Goal: Transaction & Acquisition: Purchase product/service

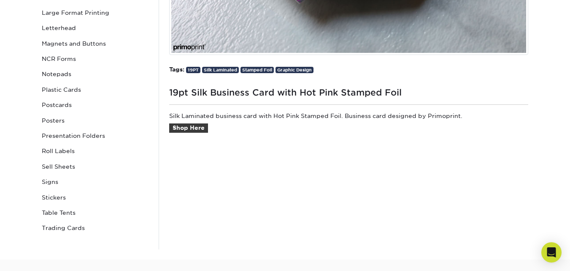
scroll to position [339, 0]
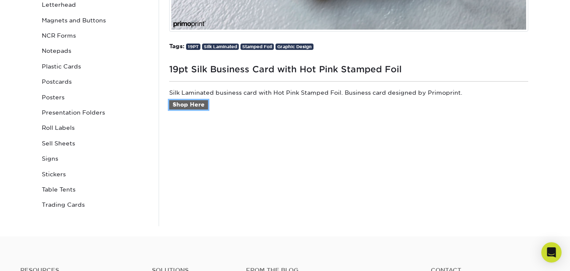
click at [189, 106] on link "Shop Here" at bounding box center [188, 104] width 39 height 9
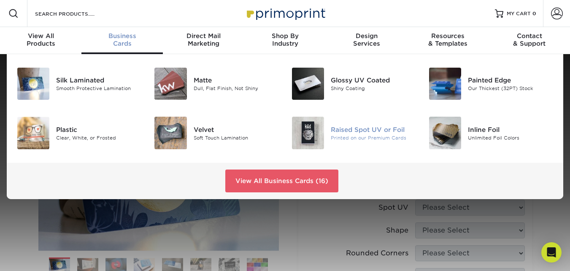
click at [370, 128] on div "Raised Spot UV or Foil" at bounding box center [373, 129] width 85 height 9
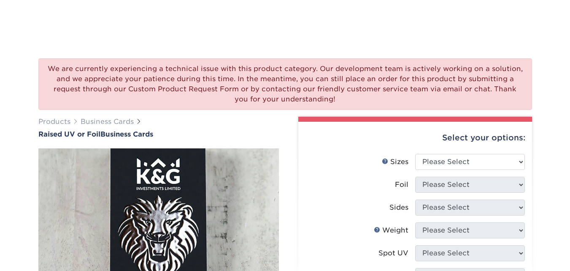
scroll to position [76, 0]
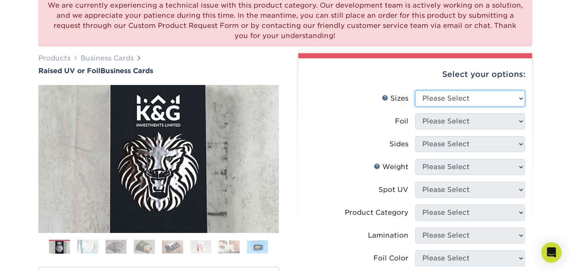
click at [517, 92] on select "Please Select 2" x 3.5" - Standard" at bounding box center [470, 98] width 110 height 16
select select "2.00x3.50"
click at [415, 90] on select "Please Select 2" x 3.5" - Standard" at bounding box center [470, 98] width 110 height 16
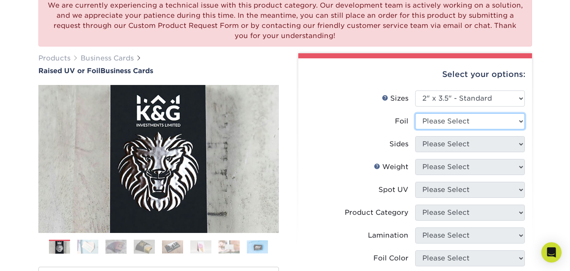
click at [517, 122] on select "Please Select No Yes" at bounding box center [470, 121] width 110 height 16
select select "1"
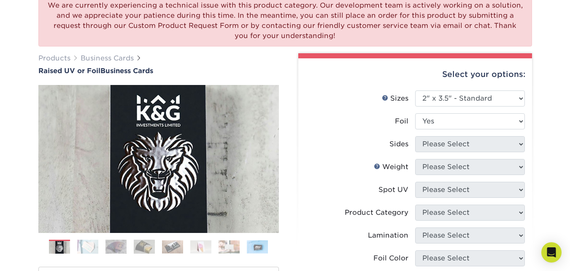
click at [415, 113] on select "Please Select No Yes" at bounding box center [470, 121] width 110 height 16
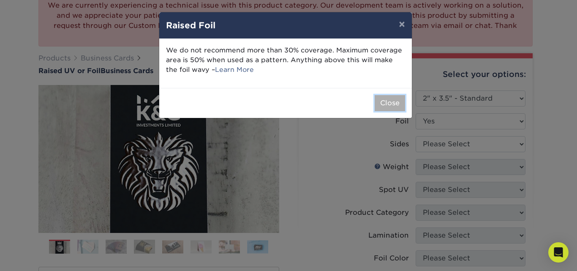
click at [400, 106] on button "Close" at bounding box center [389, 103] width 30 height 16
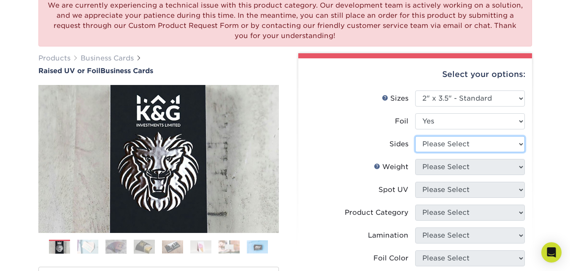
click at [498, 145] on select "Please Select Print Both Sides - Foil Both Sides Print Both Sides - Foil Front …" at bounding box center [470, 144] width 110 height 16
select select "34527644-b4fd-4ffb-9092-1318eefcd9d9"
click at [415, 136] on select "Please Select Print Both Sides - Foil Both Sides Print Both Sides - Foil Front …" at bounding box center [470, 144] width 110 height 16
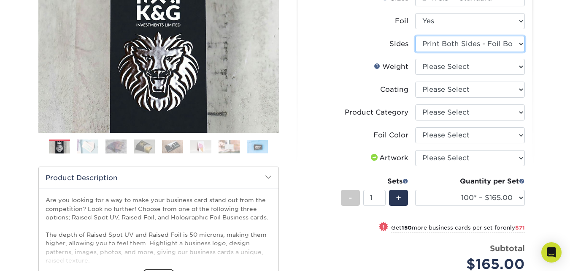
scroll to position [175, 0]
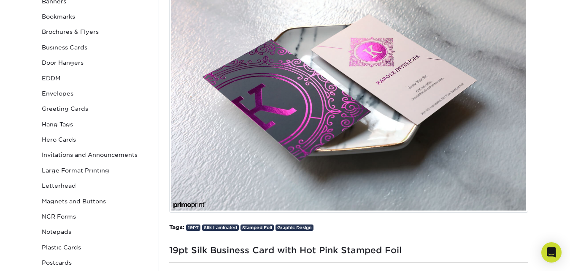
scroll to position [157, 0]
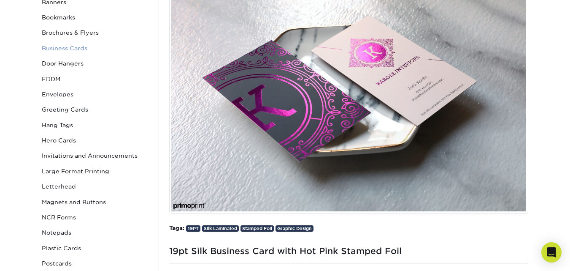
click at [69, 44] on link "Business Cards" at bounding box center [95, 48] width 114 height 15
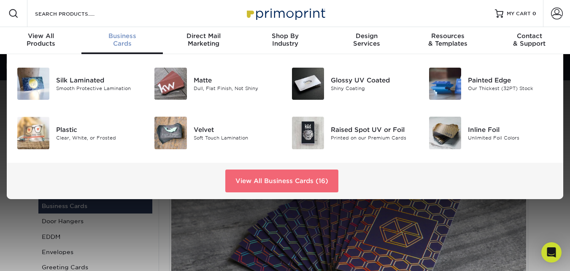
click at [301, 187] on link "View All Business Cards (16)" at bounding box center [281, 180] width 113 height 23
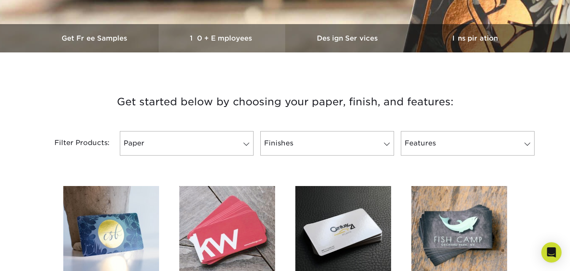
scroll to position [241, 0]
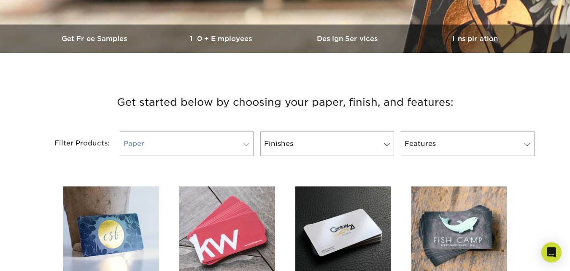
click at [247, 150] on link "Paper" at bounding box center [187, 143] width 134 height 24
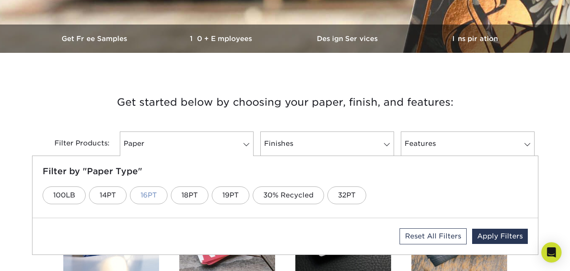
click at [157, 191] on link "16PT" at bounding box center [149, 195] width 38 height 18
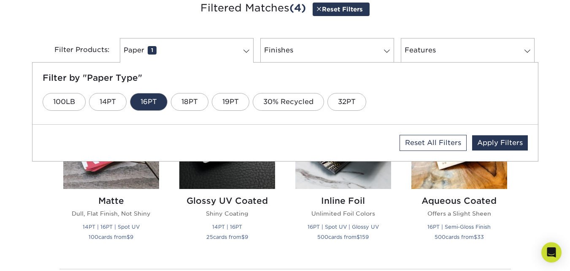
scroll to position [336, 0]
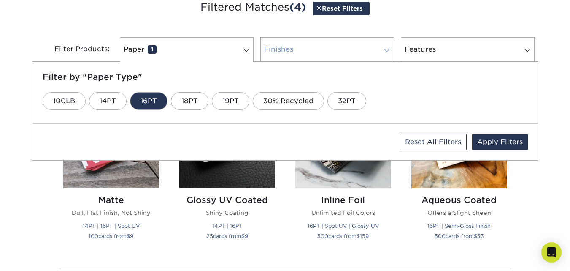
click at [285, 57] on link "Finishes 0" at bounding box center [327, 49] width 134 height 24
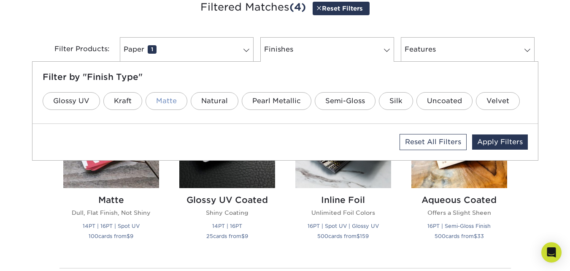
click at [170, 92] on li "Matte" at bounding box center [167, 101] width 42 height 24
click at [171, 102] on link "Matte" at bounding box center [167, 101] width 42 height 18
click at [469, 46] on link "Features 0" at bounding box center [468, 49] width 134 height 24
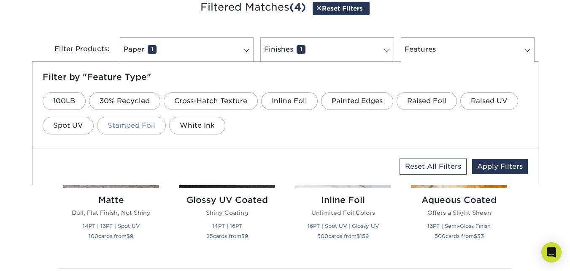
click at [136, 125] on link "Stamped Foil" at bounding box center [131, 126] width 69 height 18
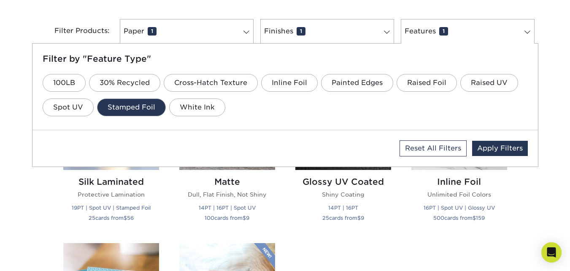
scroll to position [398, 0]
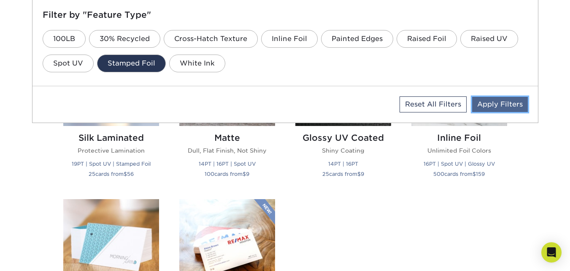
click at [483, 101] on link "Apply Filters" at bounding box center [500, 104] width 56 height 15
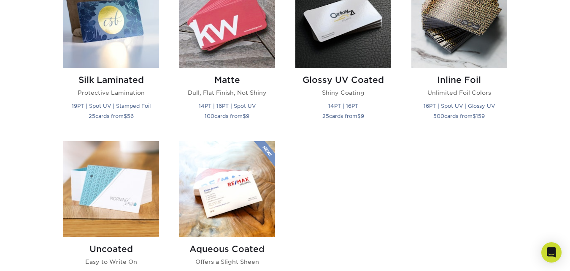
scroll to position [478, 0]
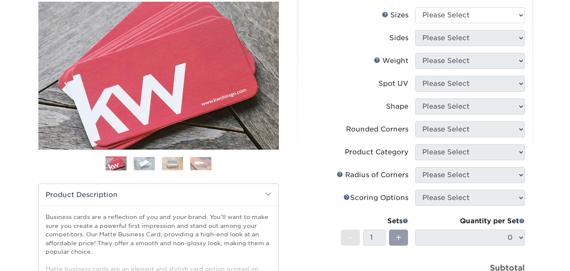
scroll to position [101, 0]
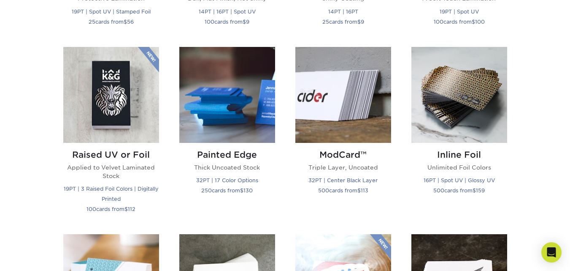
scroll to position [548, 0]
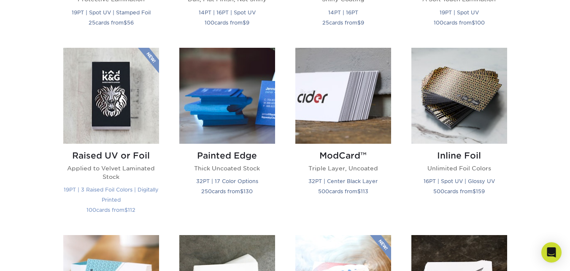
click at [122, 188] on small "19PT | 3 Raised Foil Colors | Digitally Printed" at bounding box center [111, 194] width 95 height 16
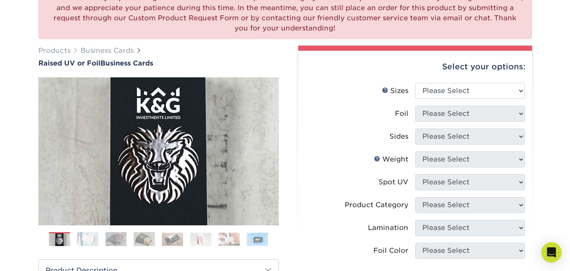
scroll to position [153, 0]
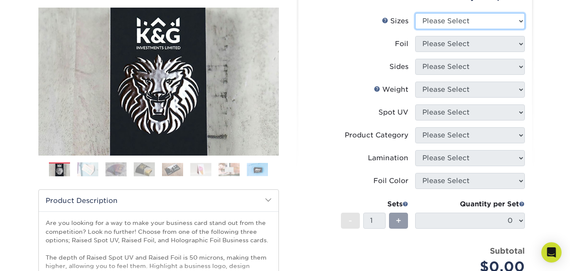
click at [521, 21] on select "Please Select 2" x 3.5" - Standard" at bounding box center [470, 21] width 110 height 16
select select "2.00x3.50"
click at [415, 13] on select "Please Select 2" x 3.5" - Standard" at bounding box center [470, 21] width 110 height 16
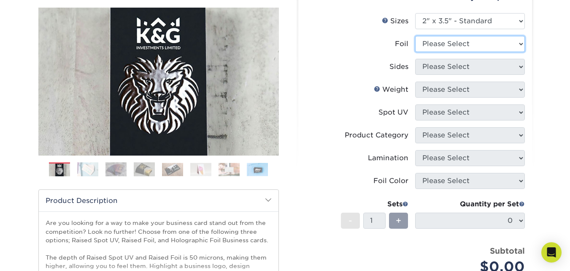
click at [502, 46] on select "Please Select No Yes" at bounding box center [470, 44] width 110 height 16
select select "1"
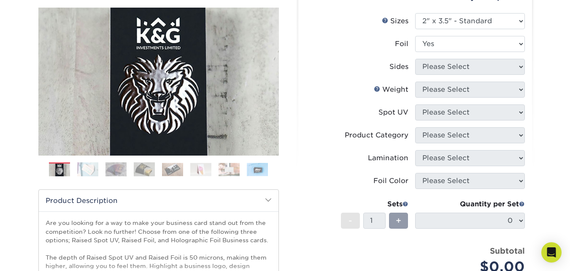
click at [415, 36] on select "Please Select No Yes" at bounding box center [470, 44] width 110 height 16
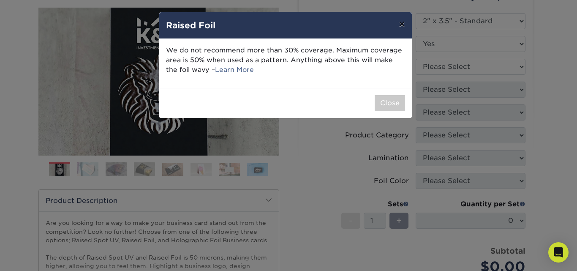
click at [406, 24] on button "×" at bounding box center [401, 24] width 19 height 24
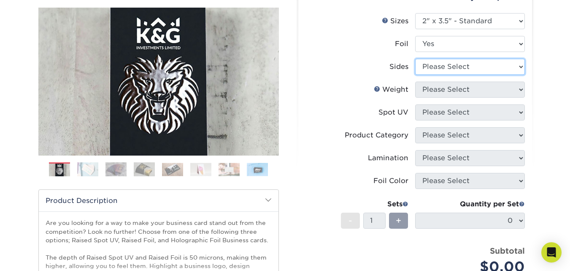
click at [460, 64] on select "Please Select Print Both Sides - Foil Both Sides Print Both Sides - Foil Front …" at bounding box center [470, 67] width 110 height 16
click at [415, 59] on select "Please Select Print Both Sides - Foil Both Sides Print Both Sides - Foil Front …" at bounding box center [470, 67] width 110 height 16
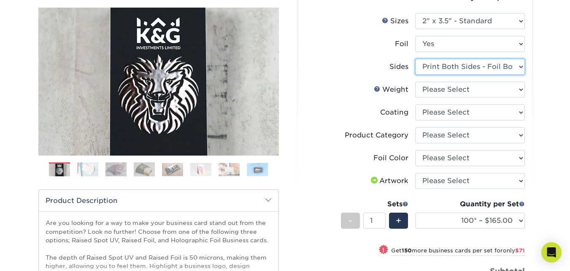
click at [458, 71] on select "Please Select Print Both Sides - Foil Both Sides Print Both Sides - Foil Front …" at bounding box center [470, 67] width 110 height 16
select select "e9e9dfb3-fba1-4d60-972c-fd9ca5904d33"
click at [415, 59] on select "Please Select Print Both Sides - Foil Both Sides Print Both Sides - Foil Front …" at bounding box center [470, 67] width 110 height 16
